Goal: Ask a question: Seek information or help from site administrators or community

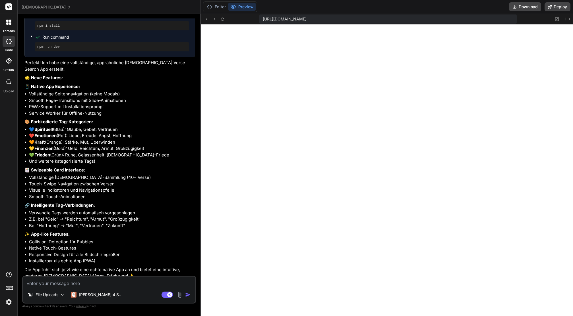
scroll to position [1185, 0]
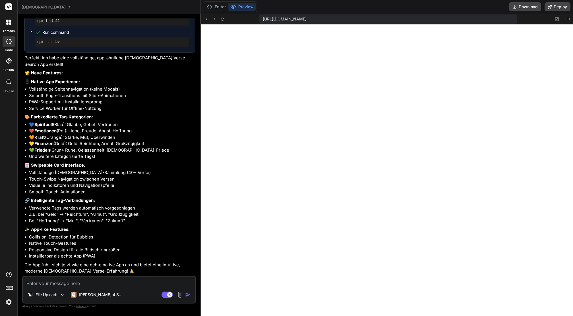
click at [123, 279] on textarea at bounding box center [109, 282] width 172 height 10
type textarea "O"
type textarea "x"
type textarea "Ok"
type textarea "x"
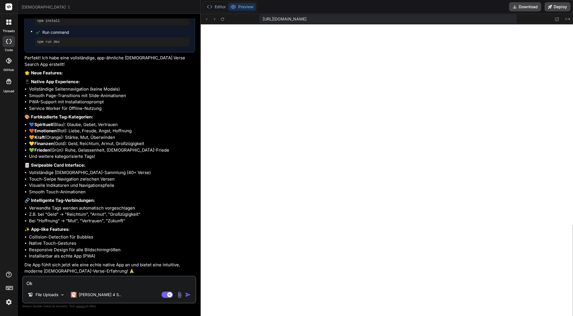
type textarea "Ok,"
type textarea "x"
type textarea "Ok,"
type textarea "x"
type textarea "Ok, i"
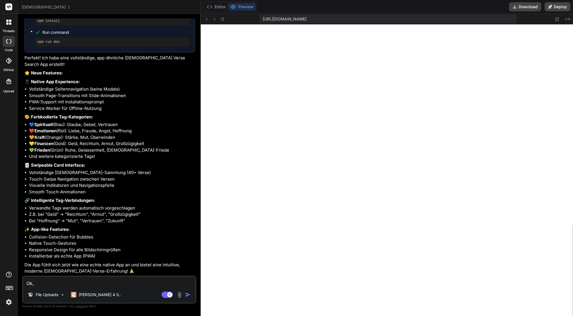
type textarea "x"
type textarea "Ok, ic"
type textarea "x"
type textarea "Ok, ich"
type textarea "x"
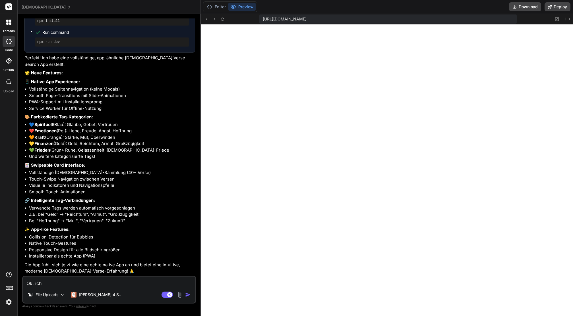
type textarea "Ok, ich"
type textarea "x"
type textarea "Ok, ich w"
type textarea "x"
type textarea "Ok, ich wi"
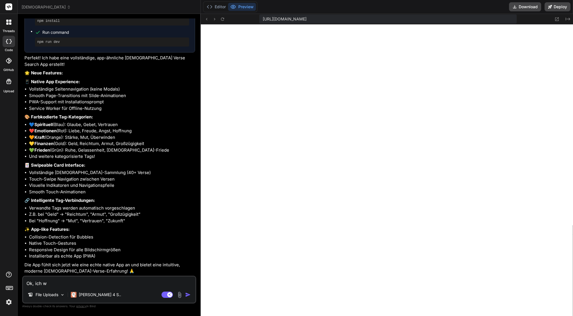
type textarea "x"
type textarea "Ok, ich wil"
type textarea "x"
type textarea "Ok, ich will"
type textarea "x"
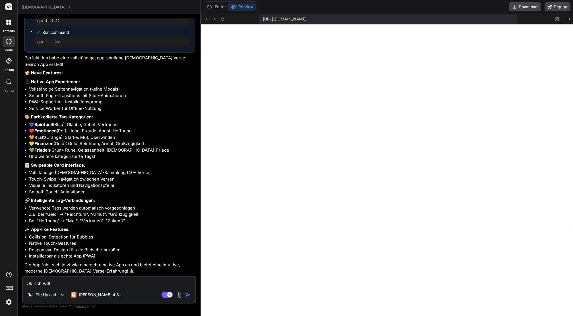
type textarea "Ok, ich will"
type textarea "x"
type textarea "Ok, ich will d"
type textarea "x"
type textarea "Ok, ich will di"
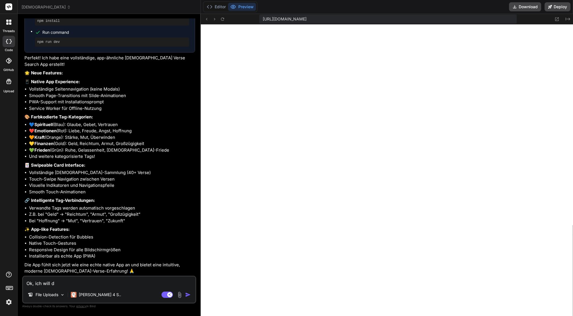
type textarea "x"
type textarea "Ok, ich will die"
type textarea "x"
type textarea "Ok, ich will die"
type textarea "x"
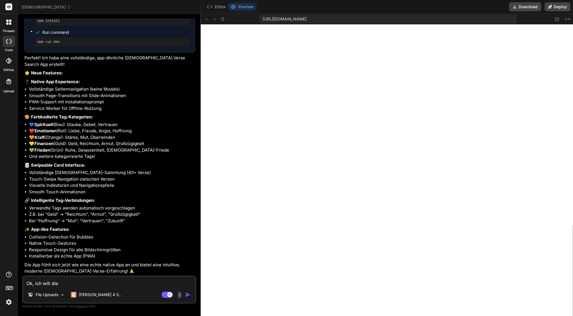
type textarea "Ok, ich will die A"
type textarea "x"
type textarea "Ok, ich will die Ap"
type textarea "x"
type textarea "Ok, ich will die App"
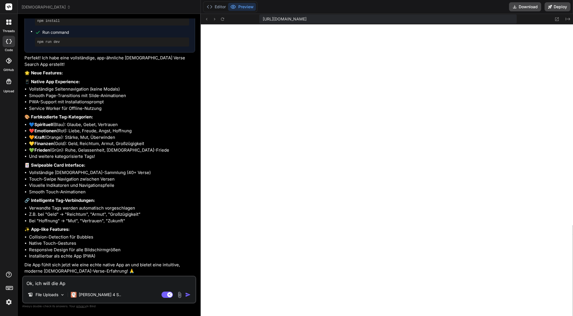
type textarea "x"
type textarea "Ok, ich will die App"
type textarea "x"
type textarea "Ok, ich will die App a"
type textarea "x"
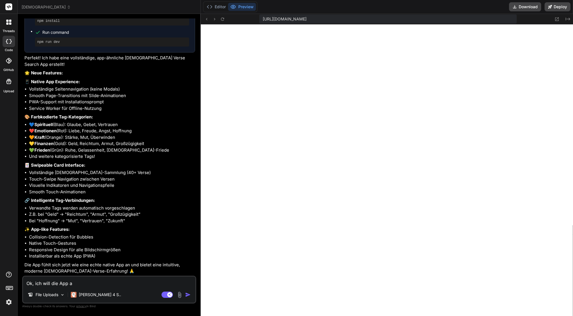
type textarea "Ok, ich will die App al"
type textarea "x"
type textarea "Ok, ich will die App als"
type textarea "x"
type textarea "Ok, ich will die App als"
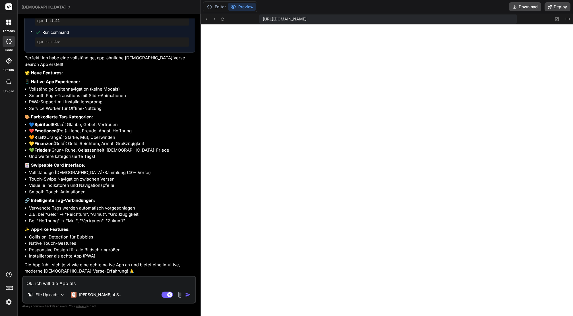
type textarea "x"
type textarea "Ok, ich will die App als S"
type textarea "x"
type textarea "Ok, ich will die App als Sw"
type textarea "x"
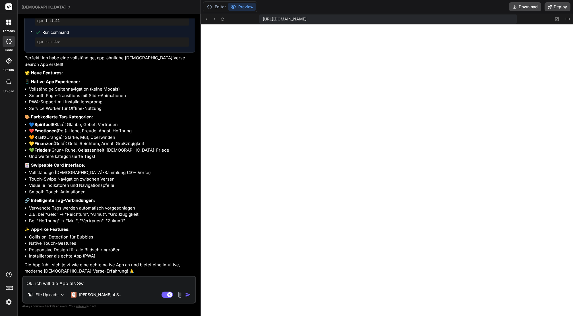
type textarea "Ok, ich will die App als Swi"
type textarea "x"
type textarea "Ok, ich will die App als Swif"
type textarea "x"
type textarea "Ok, ich will die App als Swift"
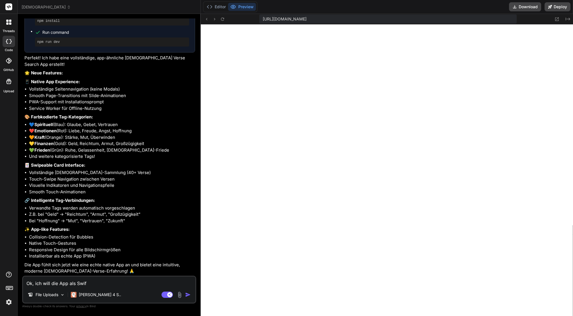
type textarea "x"
type textarea "Ok, ich will die App als Swift"
type textarea "x"
type textarea "Ok, ich will die App als Swift C"
type textarea "x"
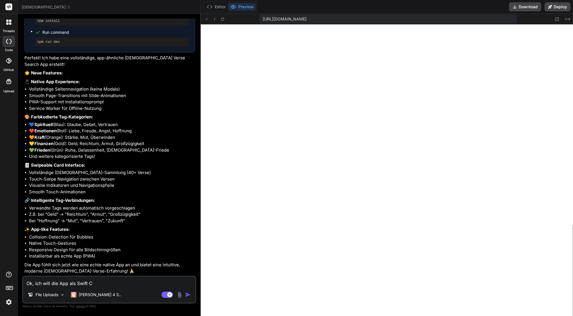
type textarea "Ok, ich will die App als Swift Co"
type textarea "x"
type textarea "Ok, ich will die App als Swift Cod"
type textarea "x"
type textarea "Ok, ich will die App als Swift Code"
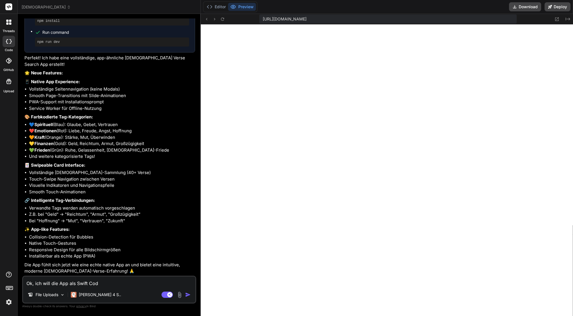
type textarea "x"
type textarea "Ok, ich will die App als Swift Code"
type textarea "x"
type textarea "Ok, ich will die App als Swift Code f"
type textarea "x"
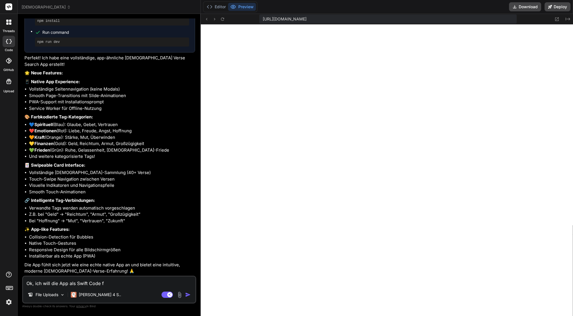
type textarea "Ok, ich will die App als Swift Code fü"
type textarea "x"
type textarea "Ok, ich will die App als Swift Code für"
type textarea "x"
type textarea "Ok, ich will die App als Swift Code für"
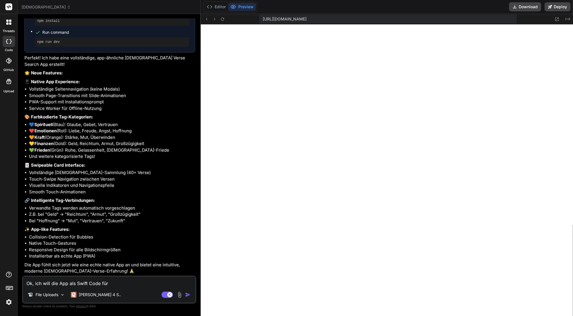
type textarea "x"
type textarea "Ok, ich will die App als Swift Code für"
type textarea "x"
type textarea "Ok, ich will die App als Swift Code fürs"
type textarea "x"
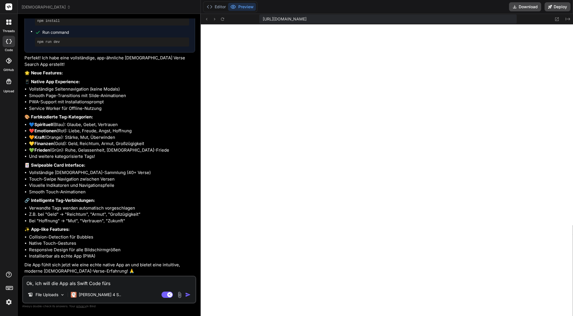
type textarea "Ok, ich will die App als Swift Code fürs"
type textarea "x"
type textarea "Ok, ich will die App als Swift Code fürs i"
type textarea "x"
type textarea "Ok, ich will die App als Swift Code fürs iP"
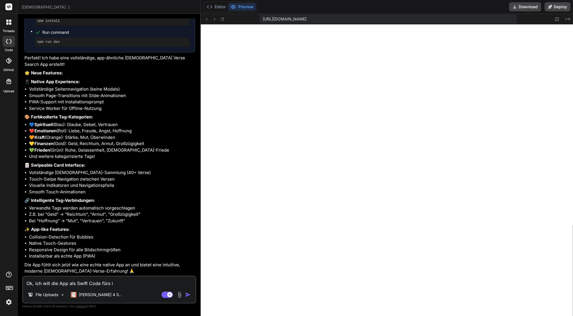
type textarea "x"
type textarea "Ok, ich will die App als Swift Code fürs iPh"
type textarea "x"
type textarea "Ok, ich will die App als Swift Code fürs iPho"
type textarea "x"
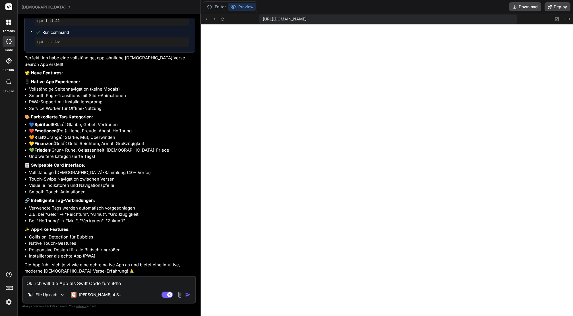
type textarea "Ok, ich will die App als Swift Code fürs iPhon"
type textarea "x"
type textarea "Ok, ich will die App als Swift Code fürs iPhone"
type textarea "x"
type textarea "Ok, ich will die App als Swift Code fürs iPhone."
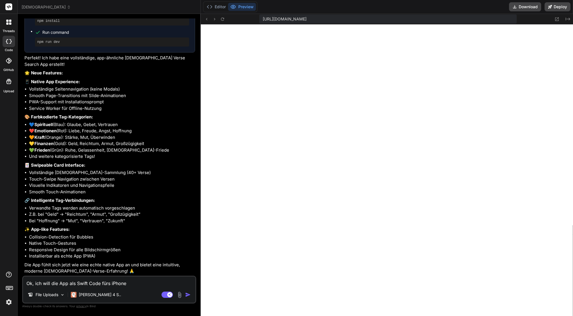
type textarea "x"
type textarea "Ok, ich will die App als Swift Code fürs iPhone."
type textarea "x"
type textarea "Ok, ich will die App als Swift Code fürs iPhone. V"
type textarea "x"
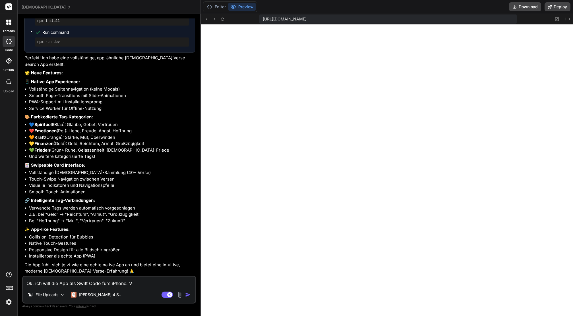
type textarea "Ok, ich will die App als Swift Code fürs iPhone. Ve"
type textarea "x"
type textarea "Ok, ich will die App als Swift Code fürs iPhone. Vew"
type textarea "x"
type textarea "Ok, ich will die App als Swift Code fürs iPhone. [GEOGRAPHIC_DATA]"
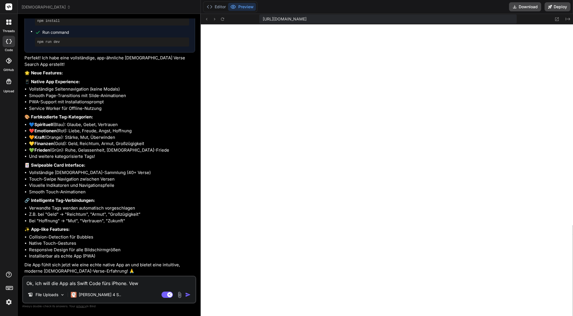
type textarea "x"
type textarea "Ok, ich will die App als Swift Code fürs iPhone. Vew"
type textarea "x"
type textarea "Ok, ich will die App als Swift Code fürs iPhone. Ve"
type textarea "x"
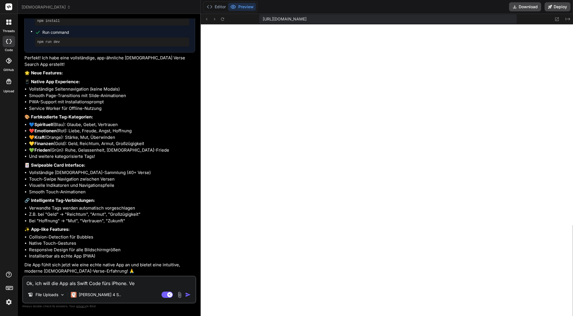
type textarea "Ok, ich will die App als Swift Code fürs iPhone. Ver"
type textarea "x"
type textarea "Ok, ich will die App als Swift Code fürs iPhone. Verw"
type textarea "x"
type textarea "Ok, ich will die App als Swift Code fürs iPhone. Verwe"
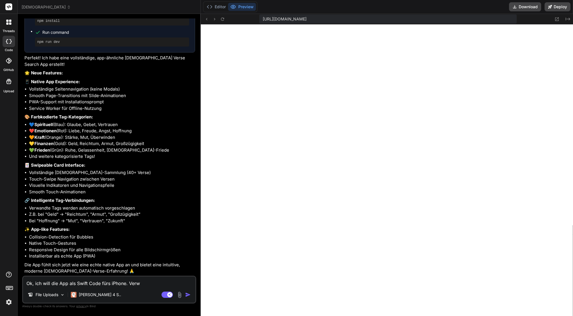
type textarea "x"
type textarea "Ok, ich will die App als Swift Code fürs iPhone. Verwen"
type textarea "x"
type textarea "Ok, ich will die App als Swift Code fürs iPhone. Verwend"
type textarea "x"
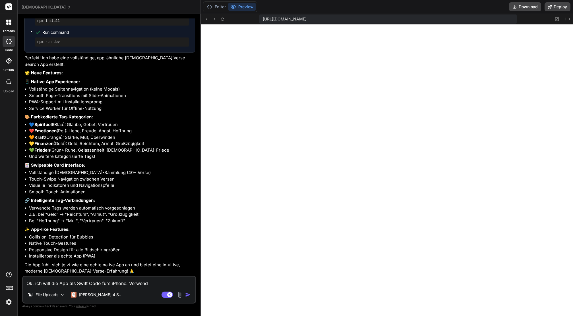
type textarea "Ok, ich will die App als Swift Code fürs iPhone. Verwende"
type textarea "x"
type textarea "Ok, ich will die App als Swift Code fürs iPhone. Verwende"
type textarea "x"
type textarea "Ok, ich will die App als Swift Code fürs iPhone. Verwende d"
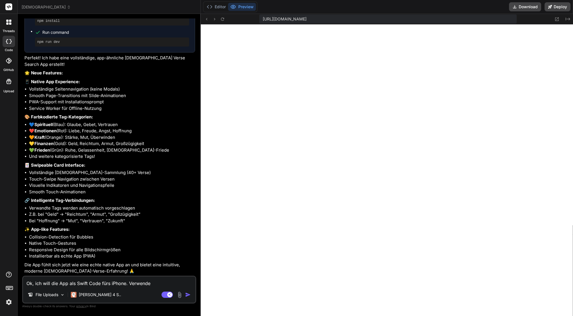
type textarea "x"
type textarea "Ok, ich will die App als Swift Code fürs iPhone. Verwende da"
type textarea "x"
type textarea "Ok, ich will die App als Swift Code fürs iPhone. Verwende dab"
type textarea "x"
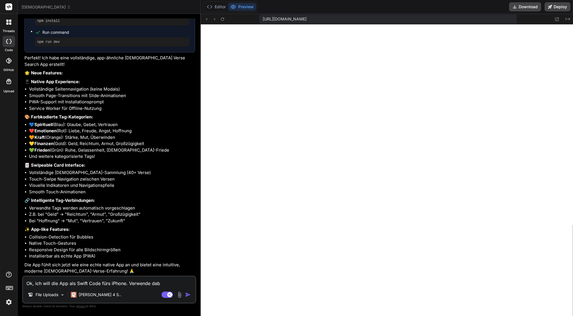
type textarea "Ok, ich will die App als Swift Code fürs iPhone. Verwende dabe"
type textarea "x"
type textarea "Ok, ich will die App als Swift Code fürs iPhone. Verwende dabei"
type textarea "x"
type textarea "Ok, ich will die App als Swift Code fürs iPhone. Verwende dabei"
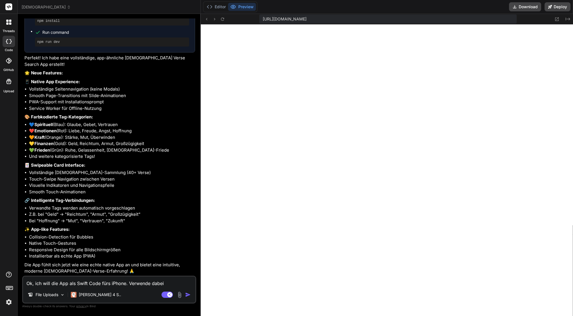
type textarea "x"
type textarea "Ok, ich will die App als Swift Code fürs iPhone. Verwende dabei d"
type textarea "x"
type textarea "Ok, ich will die App als Swift Code fürs iPhone. Verwende dabei de"
type textarea "x"
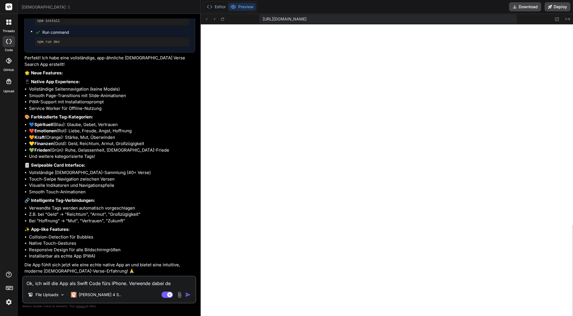
type textarea "Ok, ich will die App als Swift Code fürs iPhone. Verwende dabei den"
type textarea "x"
type textarea "Ok, ich will die App als Swift Code fürs iPhone. Verwende dabei den"
type textarea "x"
type textarea "Ok, ich will die App als Swift Code fürs iPhone. Verwende dabei den S"
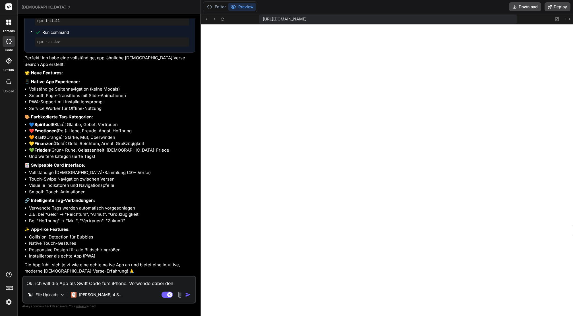
type textarea "x"
type textarea "Ok, ich will die App als Swift Code fürs iPhone. Verwende dabei den"
type textarea "x"
type textarea "Ok, ich will die App als Swift Code fürs iPhone. Verwende dabei den L"
type textarea "x"
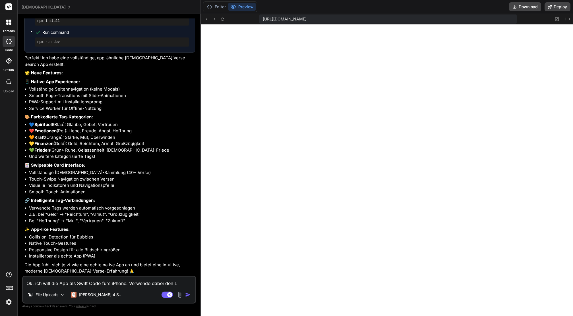
type textarea "Ok, ich will die App als Swift Code fürs iPhone. Verwende dabei den Li"
type textarea "x"
type textarea "Ok, ich will die App als Swift Code fürs iPhone. Verwende dabei den Liq"
type textarea "x"
type textarea "Ok, ich will die App als Swift Code fürs iPhone. Verwende dabei den Liqu"
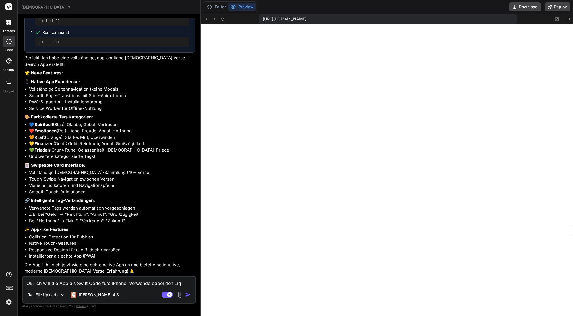
type textarea "x"
type textarea "Ok, ich will die App als Swift Code fürs iPhone. Verwende dabei den Liqui"
type textarea "x"
type textarea "Ok, ich will die App als Swift Code fürs iPhone. Verwende dabei den Liquid"
type textarea "x"
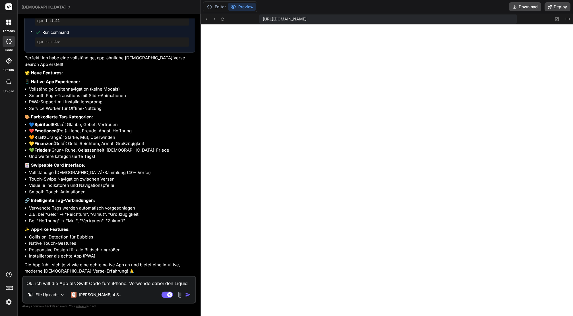
type textarea "Ok, ich will die App als Swift Code fürs iPhone. Verwende dabei den Liquid"
type textarea "x"
type textarea "Ok, ich will die App als Swift Code fürs iPhone. Verwende dabei den Liquid G"
type textarea "x"
type textarea "Ok, ich will die App als Swift Code fürs iPhone. Verwende dabei den Liquid Gl"
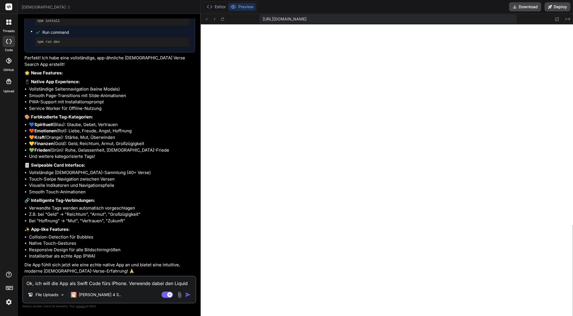
type textarea "x"
type textarea "Ok, ich will die App als Swift Code fürs iPhone. Verwende dabei den Liquid Gla"
type textarea "x"
type textarea "Ok, ich will die App als Swift Code fürs iPhone. Verwende dabei den Liquid Glas"
type textarea "x"
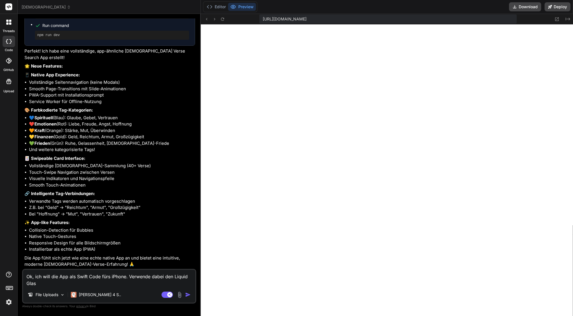
type textarea "Ok, ich will die App als Swift Code fürs iPhone. Verwende dabei den Liquid Glass"
type textarea "x"
type textarea "Ok, ich will die App als Swift Code fürs iPhone. Verwende dabei den Liquid Glass"
type textarea "x"
type textarea "Ok, ich will die App als Swift Code fürs iPhone. Verwende dabei den Liquid Glas…"
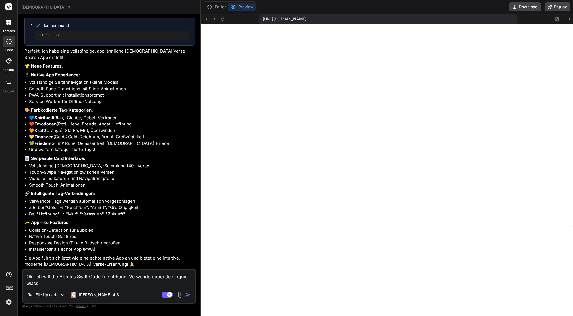
type textarea "x"
type textarea "Ok, ich will die App als Swift Code fürs iPhone. Verwende dabei den Liquid Glas…"
type textarea "x"
type textarea "Ok, ich will die App als Swift Code fürs iPhone. Verwende dabei den Liquid Glas…"
type textarea "x"
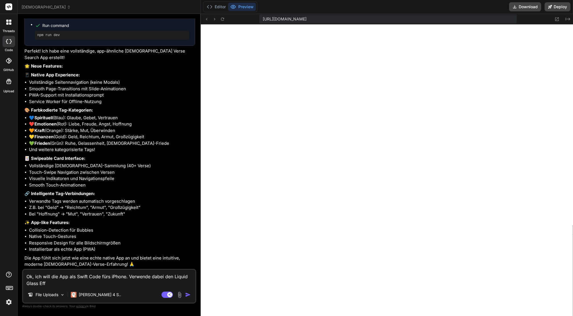
type textarea "Ok, ich will die App als Swift Code fürs iPhone. Verwende dabei den Liquid Glas…"
type textarea "x"
type textarea "Ok, ich will die App als Swift Code fürs iPhone. Verwende dabei den Liquid Glas…"
type textarea "x"
type textarea "Ok, ich will die App als Swift Code fürs iPhone. Verwende dabei den Liquid Glas…"
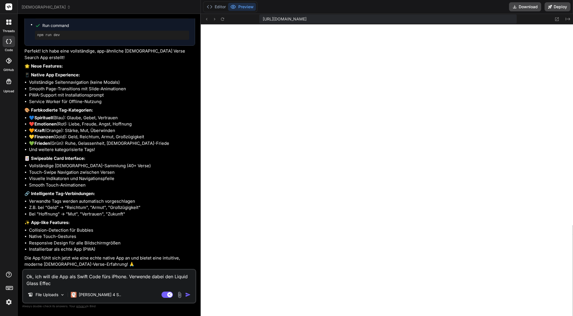
type textarea "x"
type textarea "Ok, ich will die App als Swift Code fürs iPhone. Verwende dabei den Liquid Glas…"
type textarea "x"
type textarea "Ok, ich will die App als Swift Code fürs iPhone. Verwende dabei den Liquid Glas…"
type textarea "x"
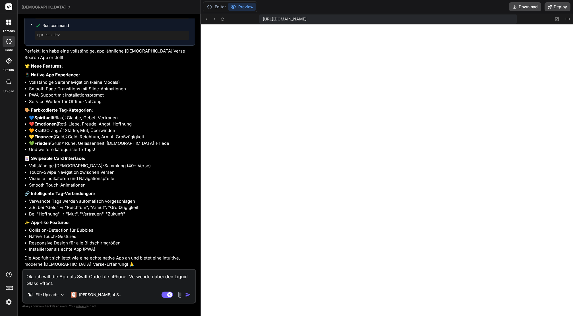
paste textarea "[URL][DOMAIN_NAME]"
type textarea "Ok, ich will die App als Swift Code fürs iPhone. Verwende dabei den Liquid Glas…"
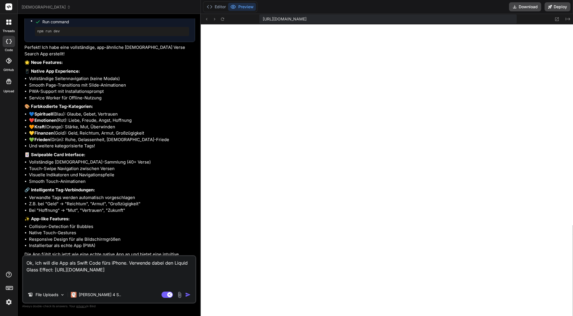
type textarea "x"
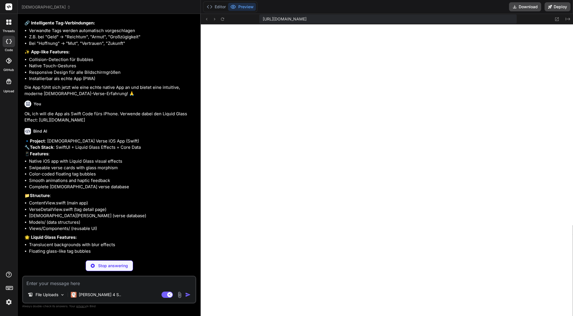
scroll to position [1358, 0]
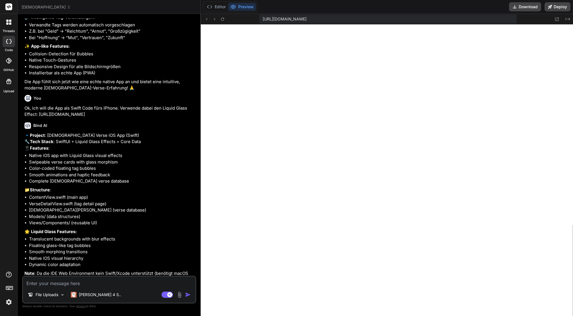
type textarea "x"
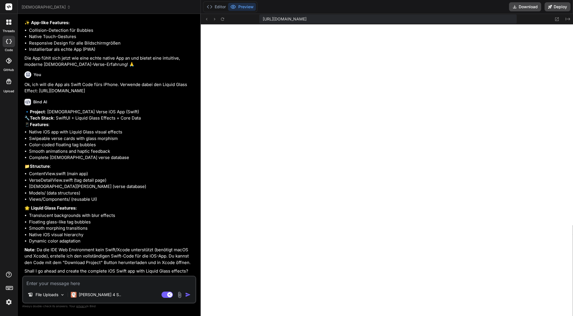
scroll to position [1411, 0]
type textarea "J"
type textarea "x"
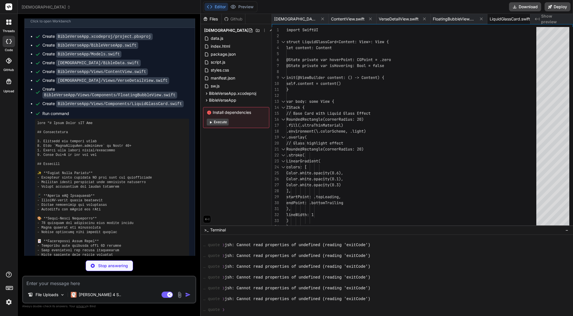
scroll to position [1682, 0]
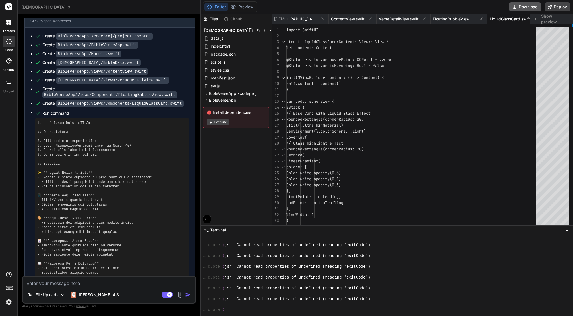
click at [525, 7] on button "Download" at bounding box center [525, 6] width 32 height 9
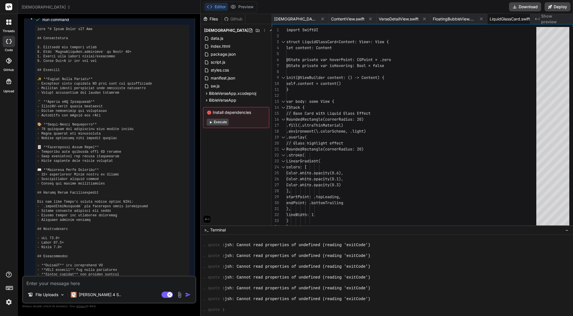
scroll to position [1789, 0]
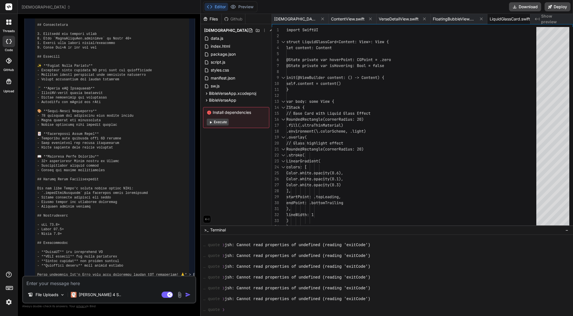
click at [68, 283] on textarea at bounding box center [109, 282] width 172 height 10
paste textarea "The project ‘BibleVerseApp’ is damaged and cannot be opened. Examine the projec…"
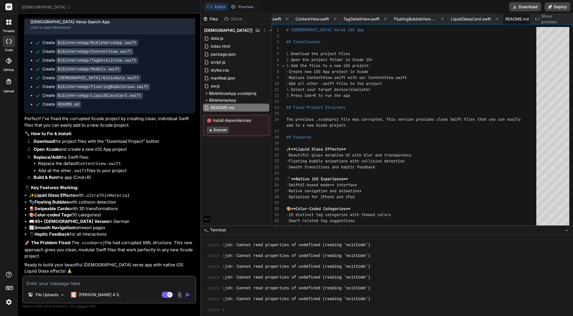
scroll to position [2423, 0]
click at [529, 7] on button "Download" at bounding box center [525, 6] width 32 height 9
